Goal: Task Accomplishment & Management: Manage account settings

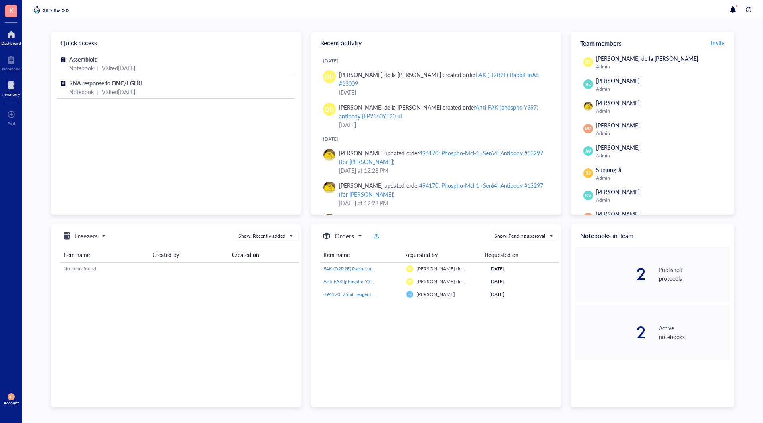
click at [9, 92] on div "Inventory" at bounding box center [10, 94] width 17 height 5
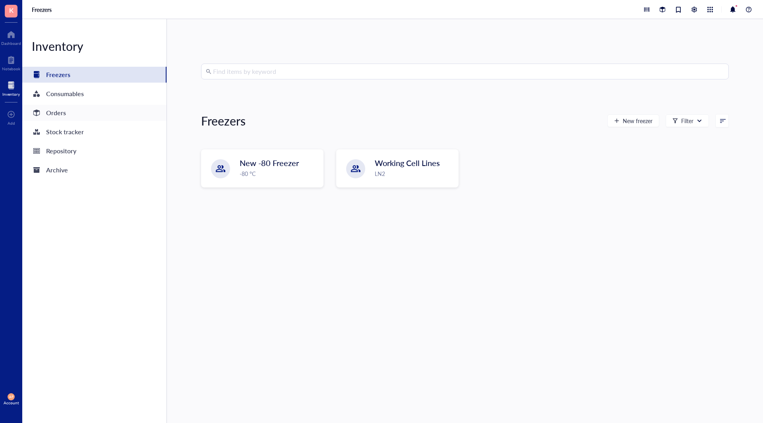
click at [97, 115] on div "Orders" at bounding box center [94, 113] width 144 height 16
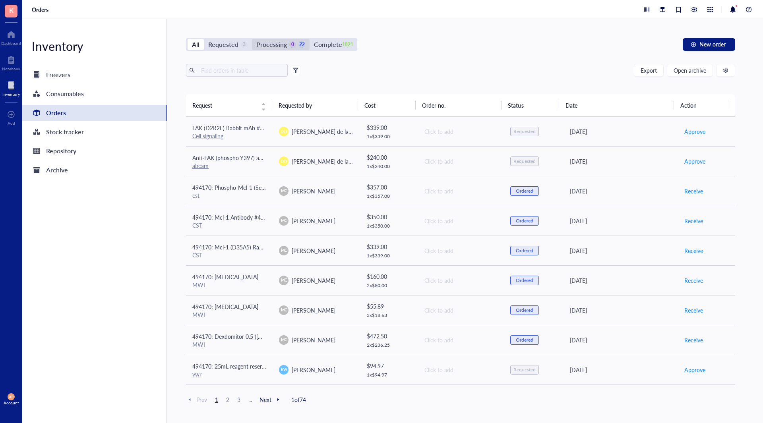
click at [272, 45] on div "Processing" at bounding box center [271, 44] width 31 height 11
click at [252, 39] on input "Processing 0 22" at bounding box center [252, 39] width 0 height 0
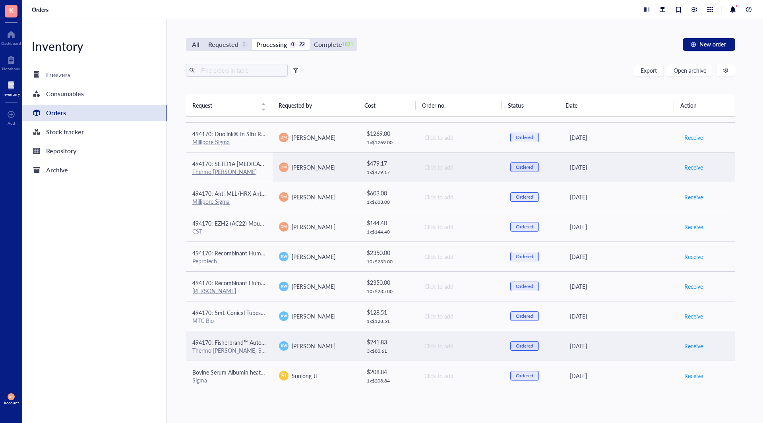
scroll to position [386, 0]
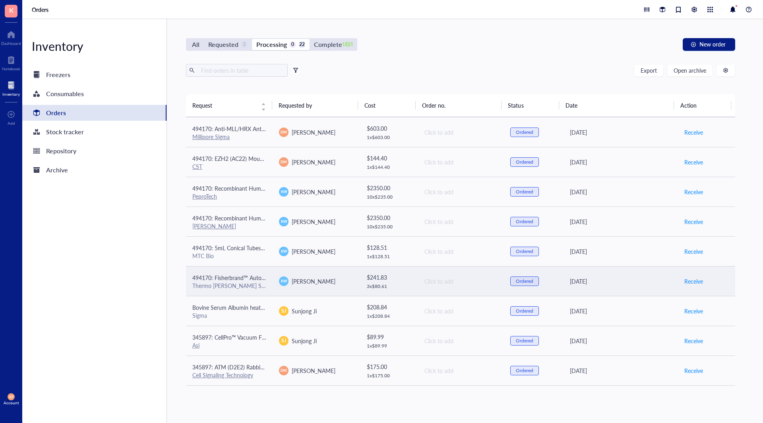
click at [251, 285] on div "Thermo [PERSON_NAME] Scientific" at bounding box center [229, 285] width 74 height 7
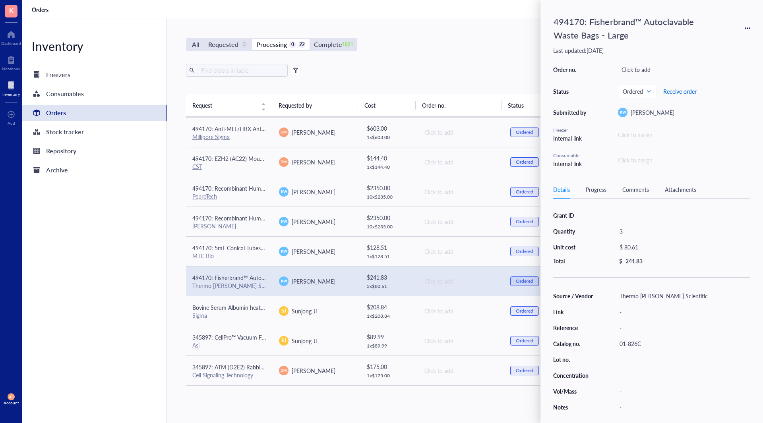
click at [677, 94] on span "Receive order" at bounding box center [679, 91] width 33 height 6
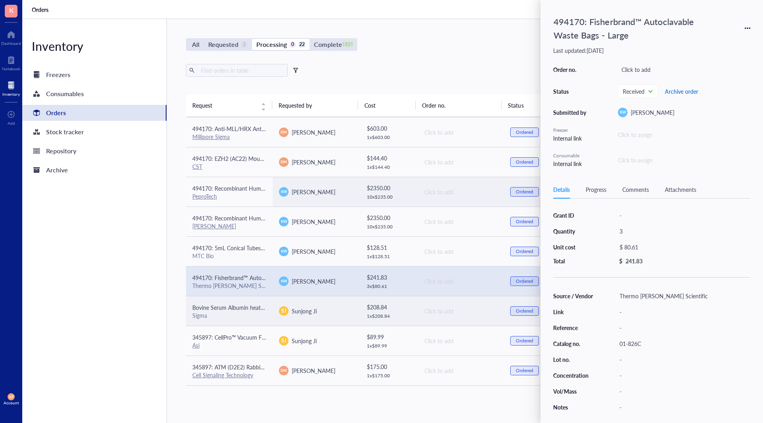
scroll to position [357, 0]
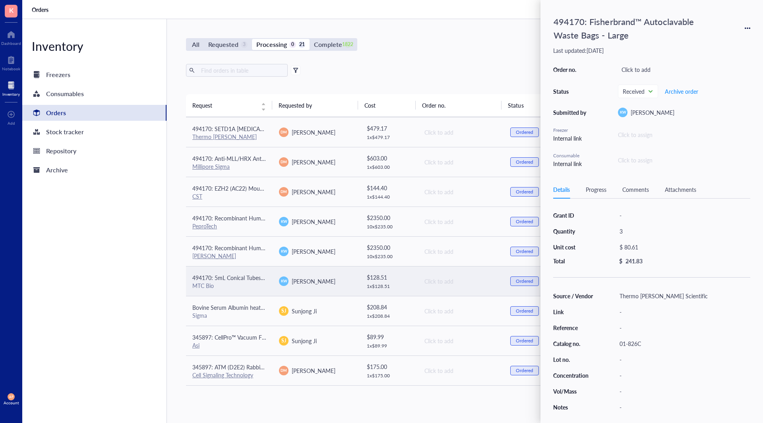
click at [258, 281] on span "494170: 5mL Conical Tubes 500/CS" at bounding box center [236, 278] width 89 height 8
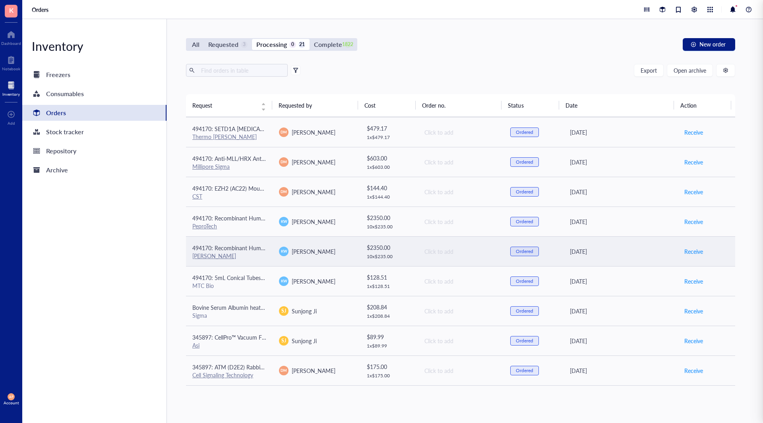
click at [249, 237] on td "494170: Recombinant Human PDGF-[PERSON_NAME]" at bounding box center [229, 251] width 87 height 30
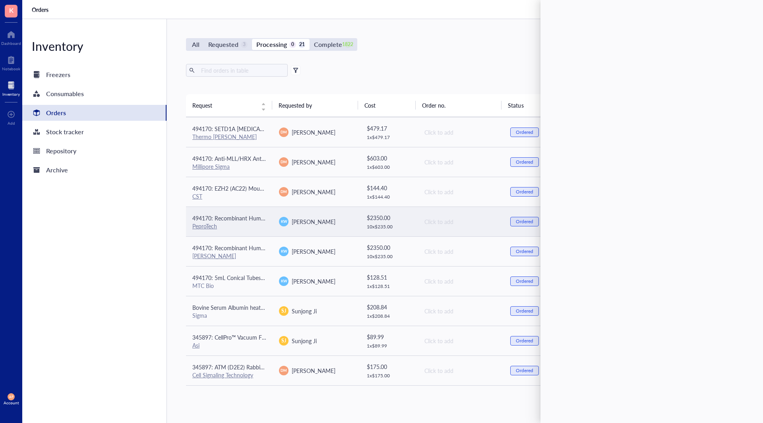
click at [272, 214] on td "[PERSON_NAME]" at bounding box center [315, 222] width 87 height 30
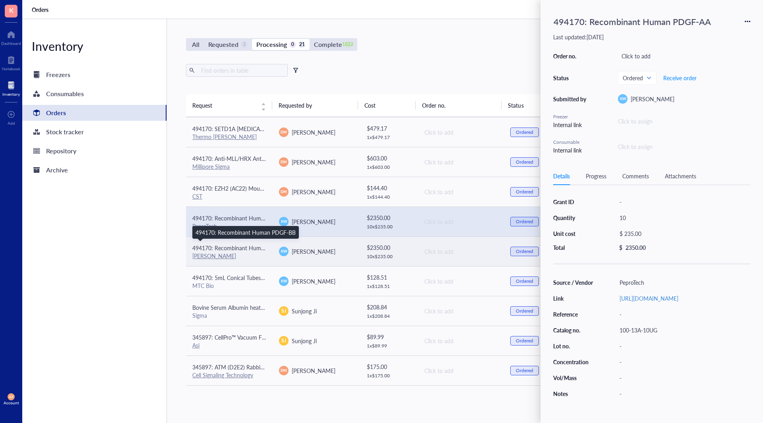
drag, startPoint x: 259, startPoint y: 247, endPoint x: 282, endPoint y: 253, distance: 24.2
click at [259, 246] on span "494170: Recombinant Human PDGF-BB" at bounding box center [242, 248] width 100 height 8
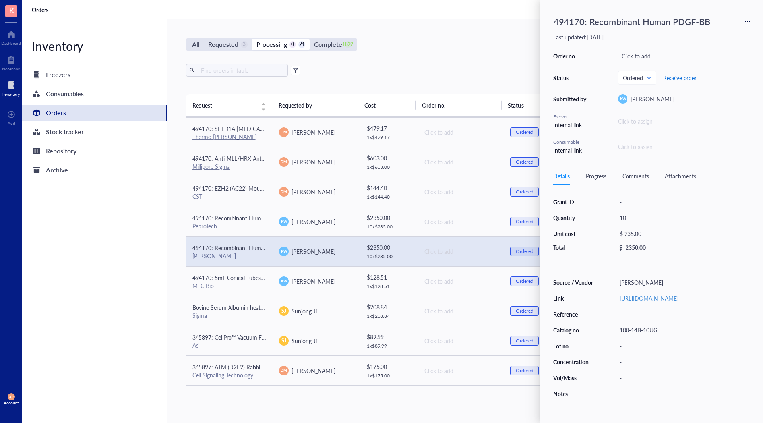
click at [678, 73] on button "Receive order" at bounding box center [680, 77] width 34 height 13
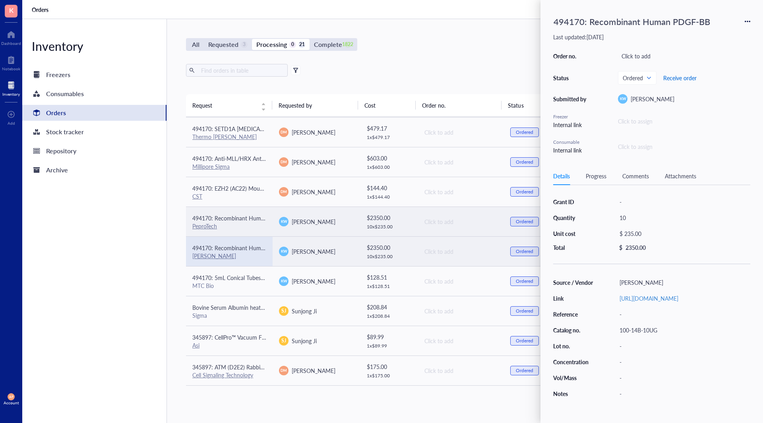
scroll to position [327, 0]
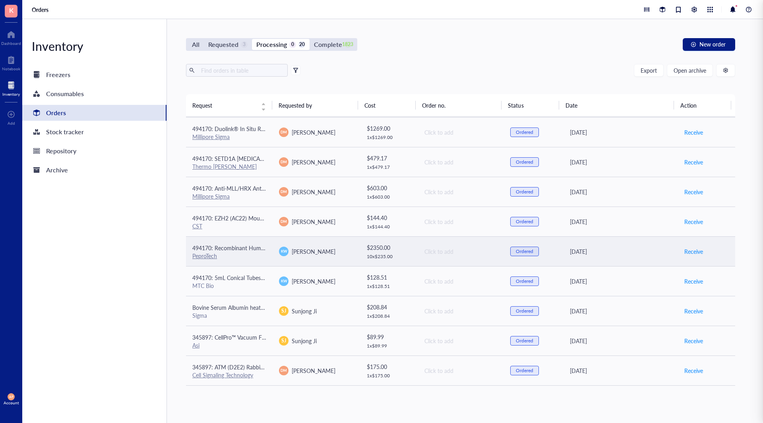
click at [255, 258] on div "PeproTech" at bounding box center [229, 255] width 74 height 7
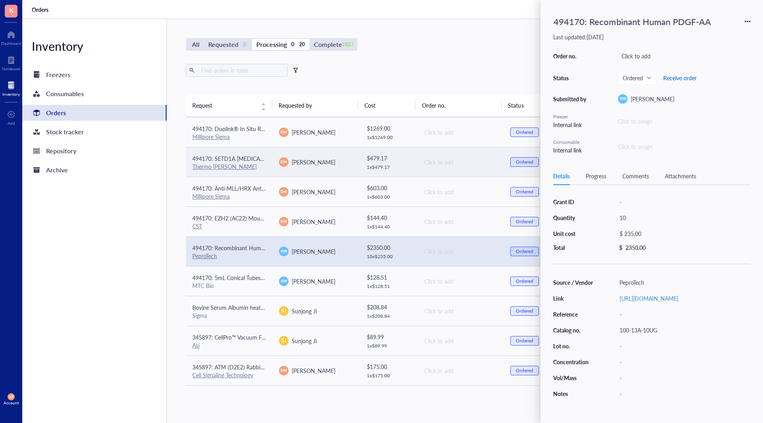
drag, startPoint x: 688, startPoint y: 77, endPoint x: 502, endPoint y: 157, distance: 202.5
click at [687, 77] on span "Receive order" at bounding box center [679, 78] width 33 height 6
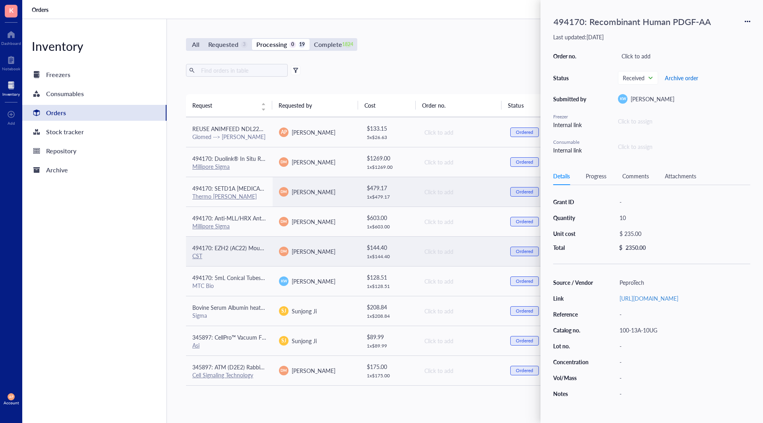
scroll to position [297, 0]
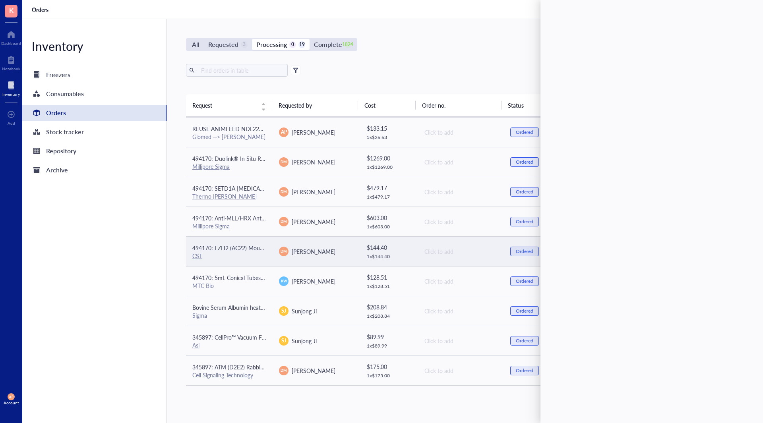
click at [265, 244] on td "494170: EZH2 (AC22) Mouse mAb CST" at bounding box center [229, 251] width 87 height 30
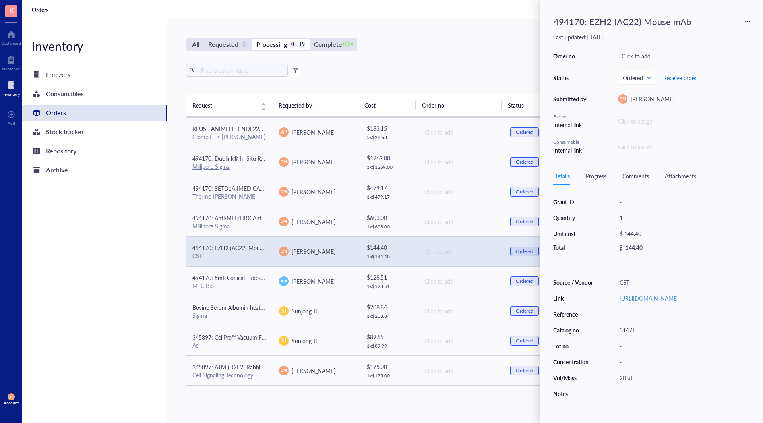
click at [692, 75] on span "Receive order" at bounding box center [679, 78] width 33 height 6
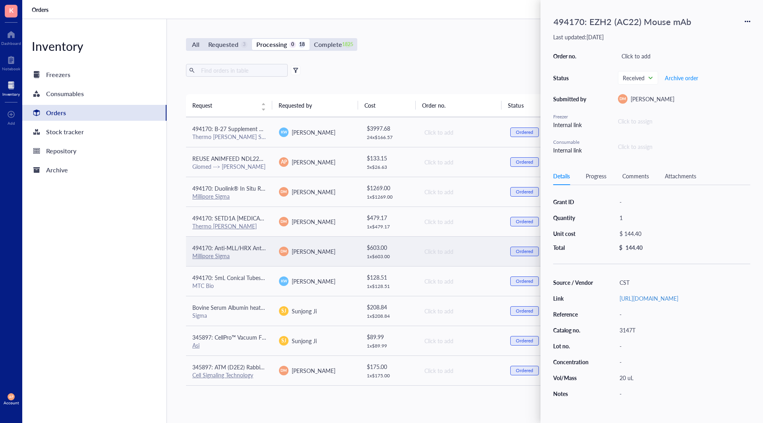
click at [262, 250] on span "494170: Anti-MLL/HRX Antibody, NT., clone N4.4" at bounding box center [253, 248] width 123 height 8
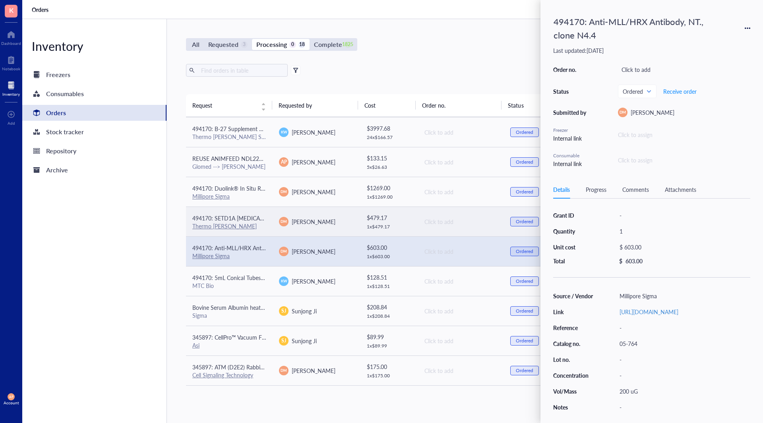
click at [265, 226] on td "494170: SETD1A [MEDICAL_DATA] (OTI7B7) Thermo [PERSON_NAME]" at bounding box center [229, 222] width 87 height 30
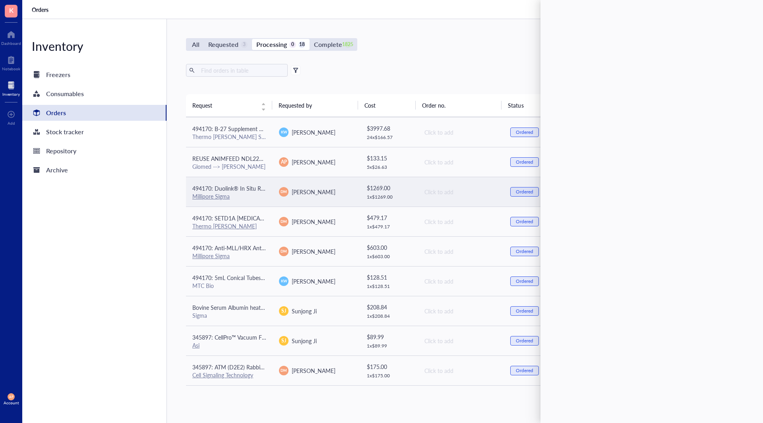
click at [267, 185] on td "494170: Duolink® In Situ Red Starter Kit Mouse/Rabbit Millipore Sigma" at bounding box center [229, 192] width 87 height 30
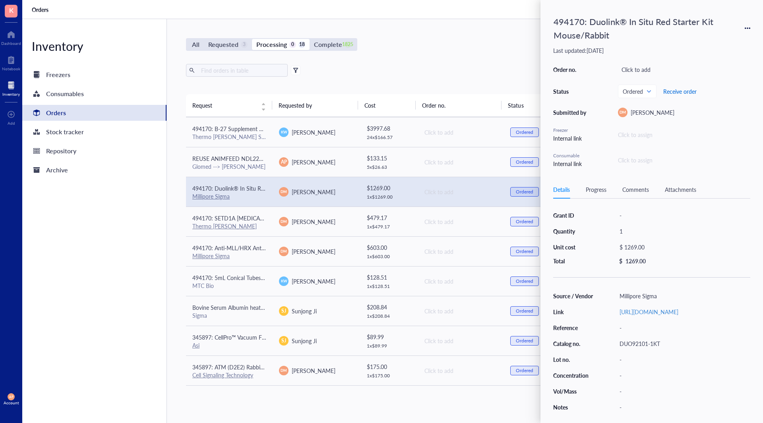
click at [683, 94] on span "Receive order" at bounding box center [679, 91] width 33 height 6
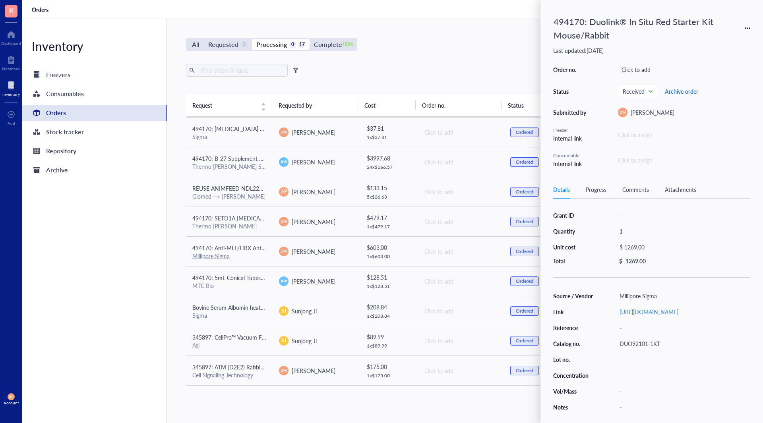
scroll to position [238, 0]
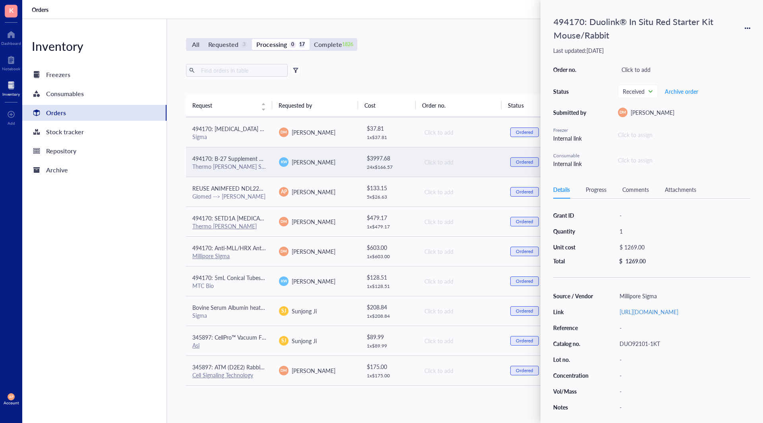
click at [256, 161] on span "494170: B-27 Supplement Minus Vitamin A 50X" at bounding box center [251, 159] width 118 height 8
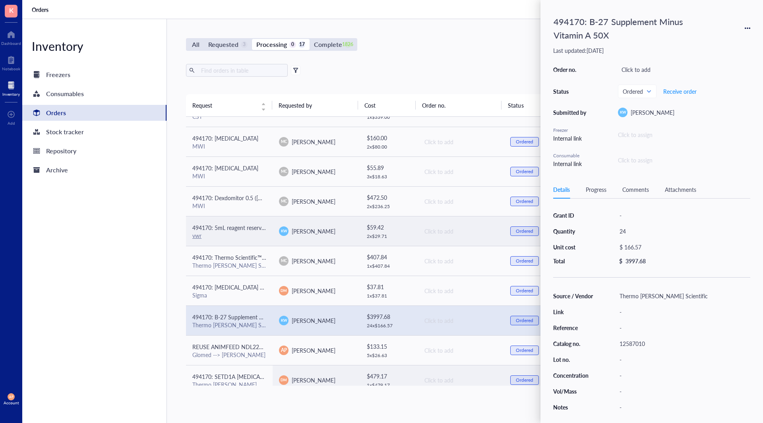
scroll to position [79, 0]
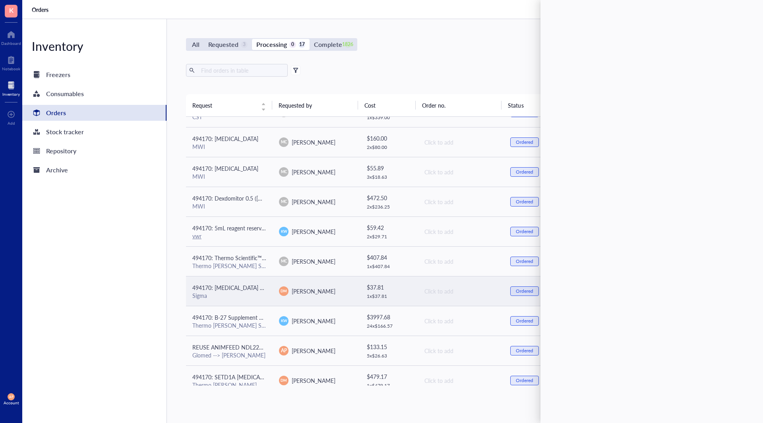
click at [257, 294] on div "Sigma" at bounding box center [229, 295] width 74 height 7
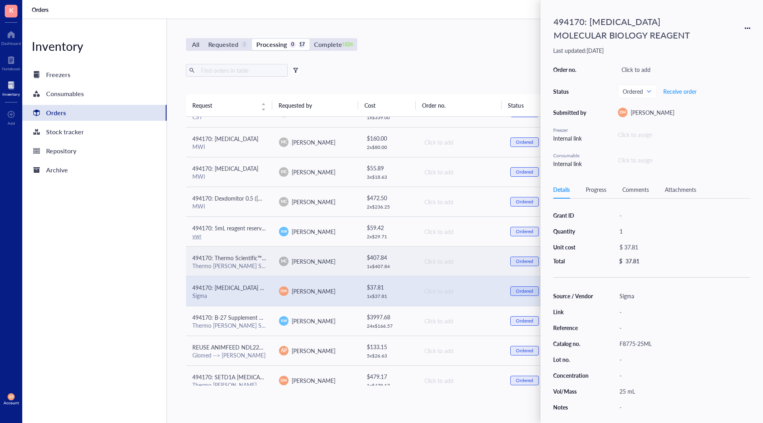
click at [255, 263] on div "Thermo [PERSON_NAME] Scientific" at bounding box center [229, 265] width 74 height 7
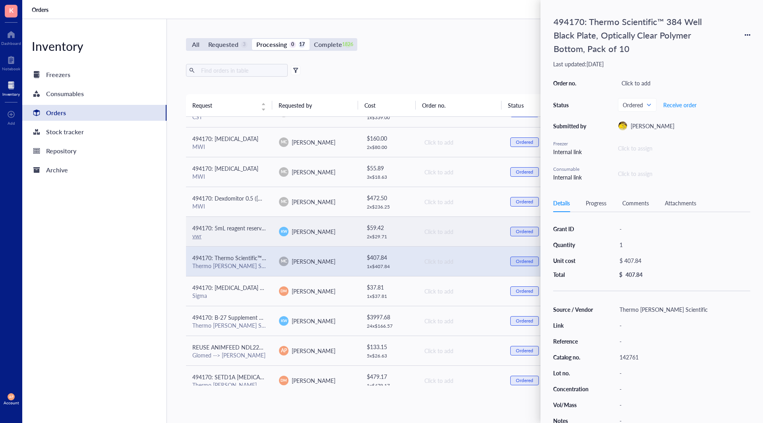
click at [251, 241] on td "494170: 5mL reagent reservoir - individually wrapped, sterile (pack of 50) vwr" at bounding box center [229, 231] width 87 height 30
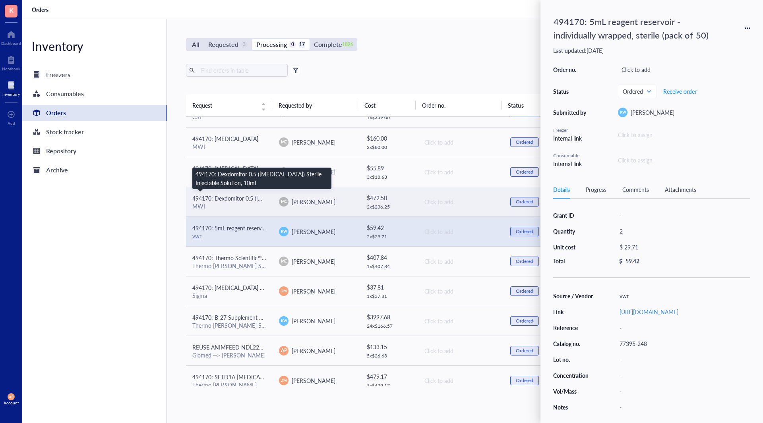
click at [253, 199] on span "494170: Dexdomitor 0.5 ([MEDICAL_DATA]) Sterile Injectable Solution, 10mL" at bounding box center [287, 198] width 190 height 8
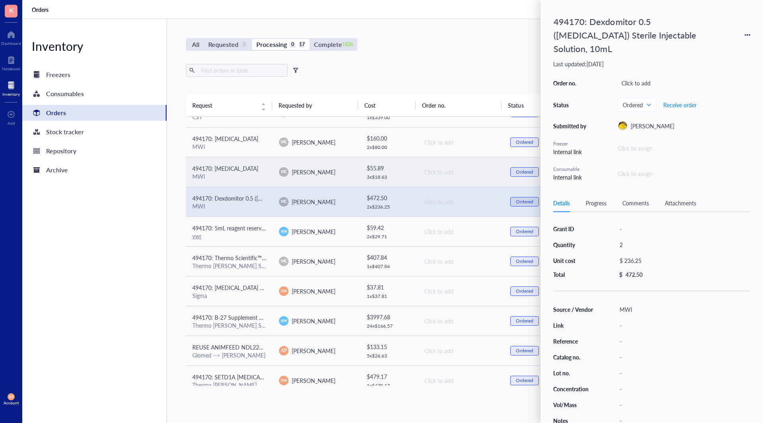
click at [273, 163] on td "MC [PERSON_NAME]" at bounding box center [315, 172] width 87 height 30
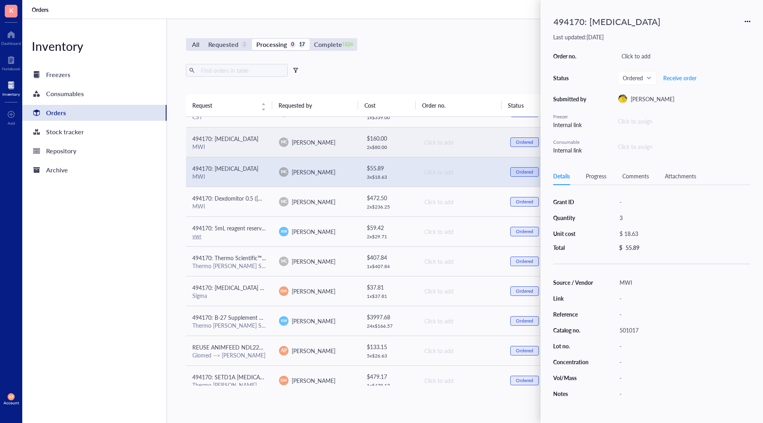
click at [271, 141] on td "494170: [MEDICAL_DATA] MWI" at bounding box center [229, 142] width 87 height 30
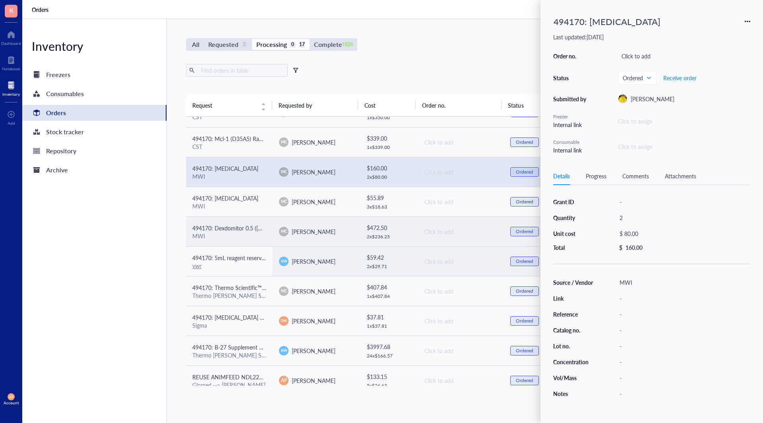
scroll to position [0, 0]
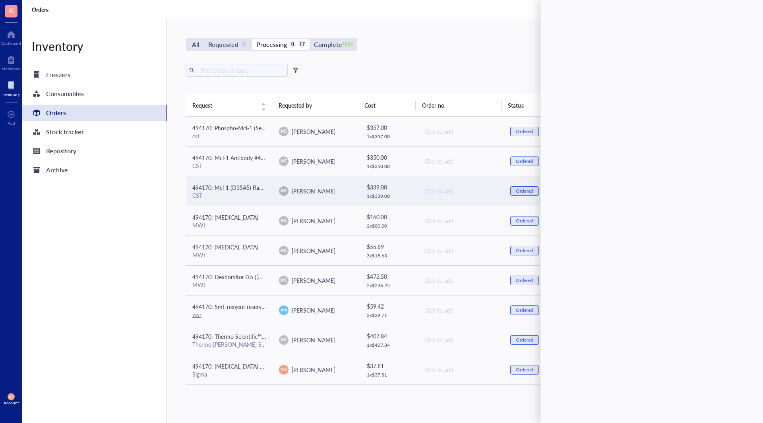
click at [273, 191] on td "MC [PERSON_NAME]" at bounding box center [315, 191] width 87 height 30
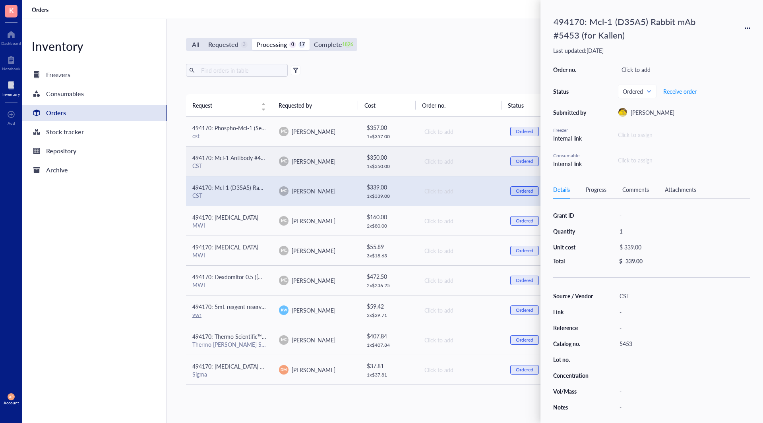
click at [280, 165] on span "MC" at bounding box center [284, 161] width 10 height 10
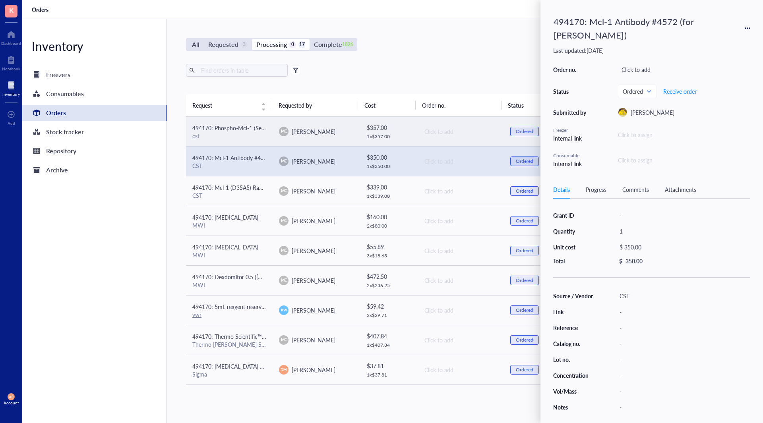
click at [283, 138] on td "MC [PERSON_NAME]" at bounding box center [315, 132] width 87 height 30
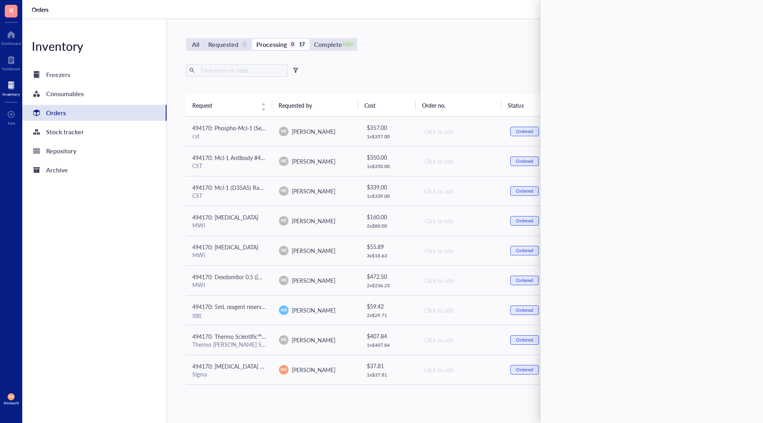
click at [126, 313] on div "Inventory Freezers Consumables Orders Stock tracker Repository Archive" at bounding box center [94, 221] width 145 height 404
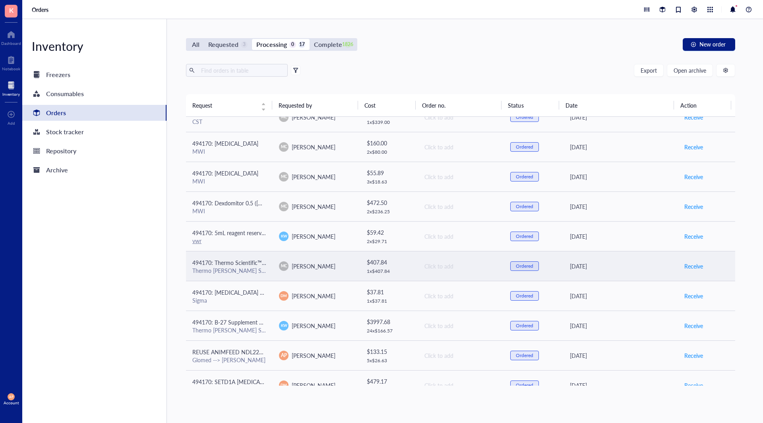
scroll to position [79, 0]
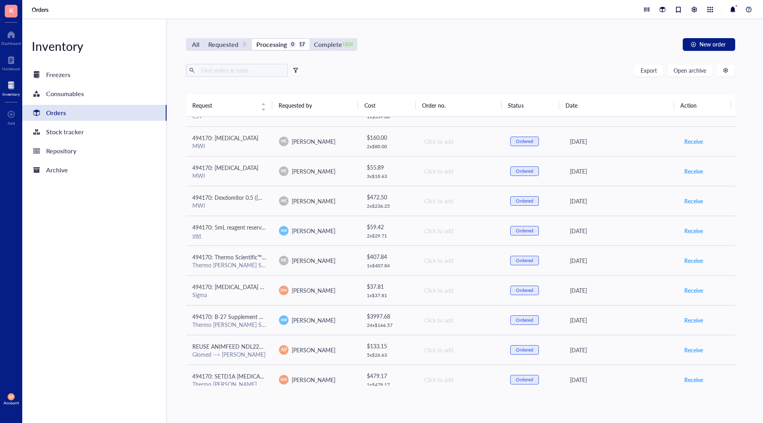
click at [238, 37] on div "All Requested 3 Processing 0 17 Complete 1826 New order Export Open archive Req…" at bounding box center [460, 221] width 587 height 404
click at [235, 49] on div "Requested" at bounding box center [223, 44] width 30 height 11
click at [204, 39] on input "Requested 3" at bounding box center [204, 39] width 0 height 0
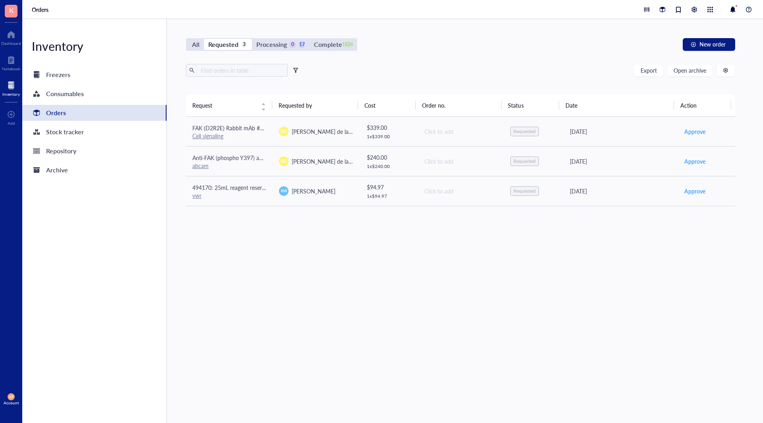
click at [258, 212] on div "Request Requested by Cost Order no. Status Date Action FAK (D2R2E) Rabbit mAb #…" at bounding box center [460, 239] width 549 height 291
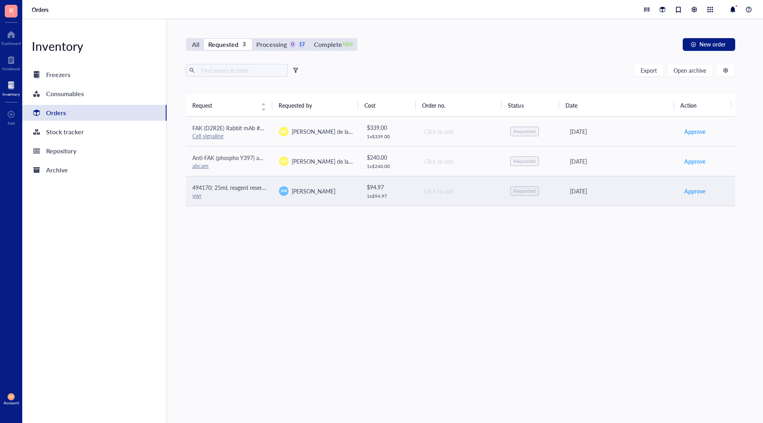
click at [254, 197] on div "vwr" at bounding box center [229, 195] width 74 height 7
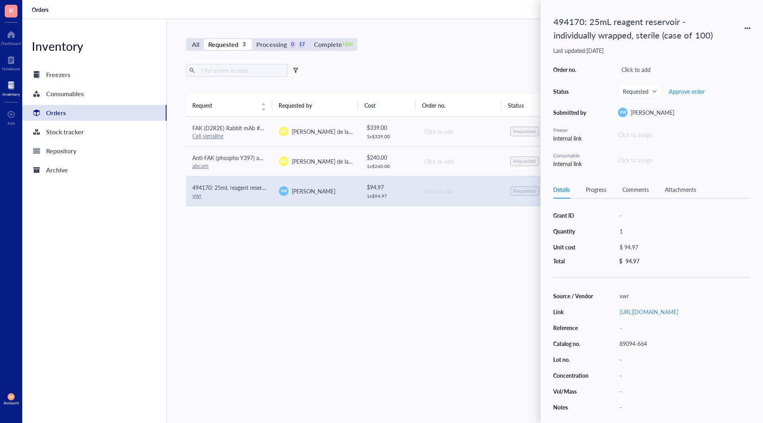
click at [293, 245] on div "Request Requested by Cost Order no. Status Date Action FAK (D2R2E) Rabbit mAb #…" at bounding box center [460, 239] width 549 height 291
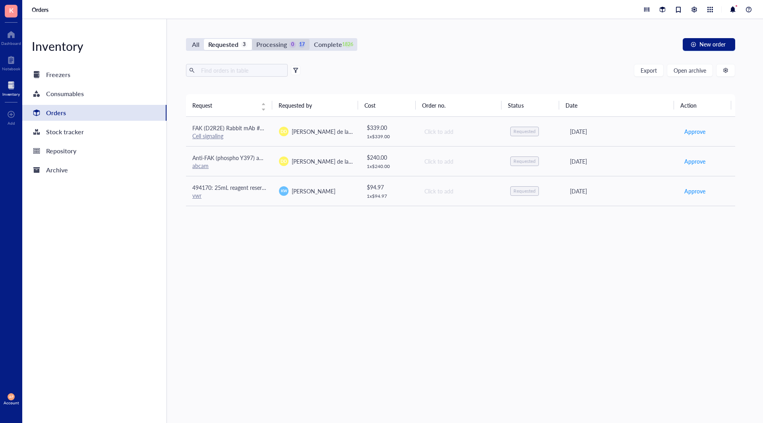
click at [277, 41] on div "Processing" at bounding box center [271, 44] width 31 height 11
click at [252, 39] on input "Processing 0 17" at bounding box center [252, 39] width 0 height 0
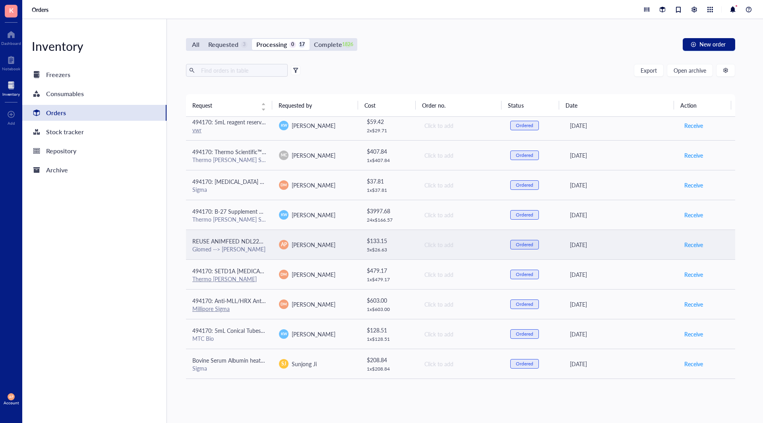
scroll to position [199, 0]
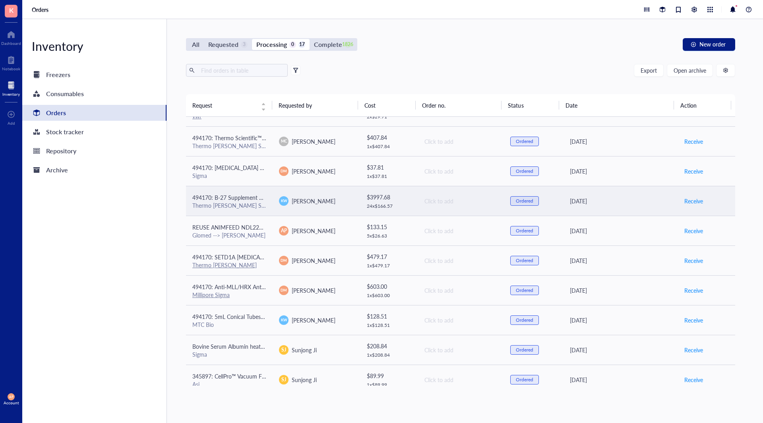
click at [279, 202] on span "KW" at bounding box center [284, 201] width 10 height 10
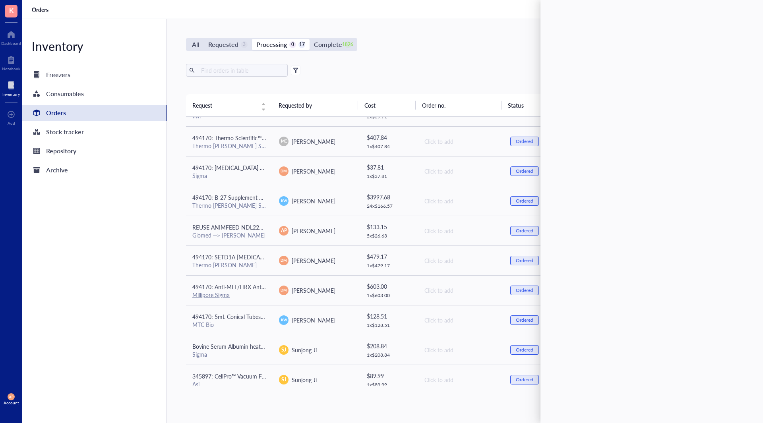
click at [130, 257] on div "Inventory Freezers Consumables Orders Stock tracker Repository Archive" at bounding box center [94, 221] width 145 height 404
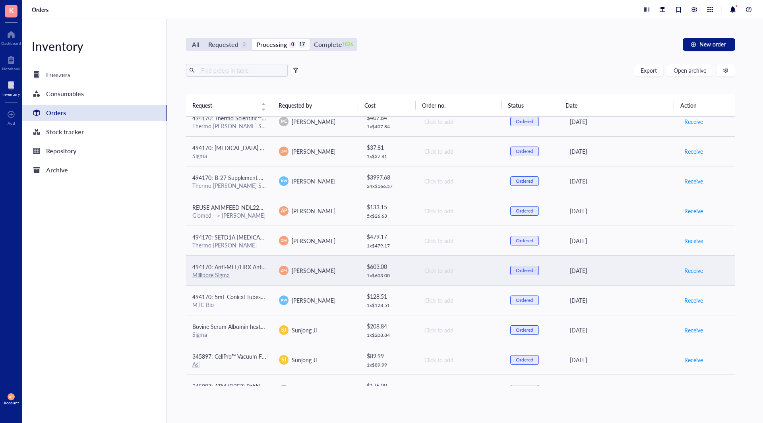
scroll to position [238, 0]
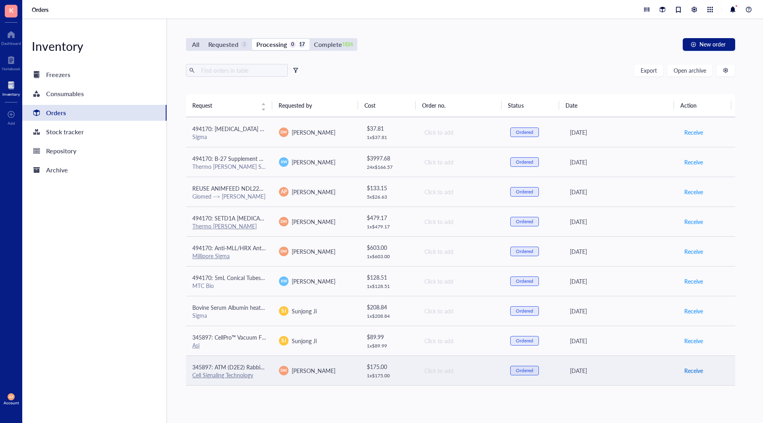
click at [691, 372] on span "Receive" at bounding box center [693, 370] width 19 height 9
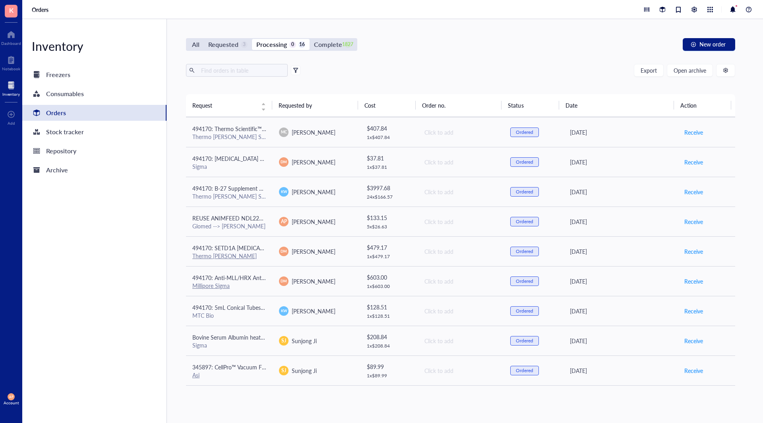
scroll to position [208, 0]
drag, startPoint x: 122, startPoint y: 330, endPoint x: 122, endPoint y: 326, distance: 4.8
click at [122, 328] on div "Inventory Freezers Consumables Orders Stock tracker Repository Archive" at bounding box center [94, 221] width 145 height 404
